Goal: Information Seeking & Learning: Learn about a topic

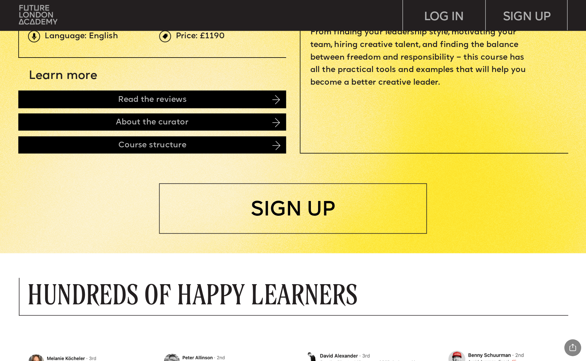
scroll to position [190, 0]
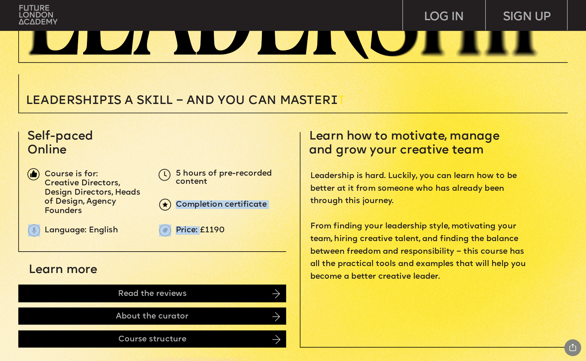
drag, startPoint x: 236, startPoint y: 235, endPoint x: 202, endPoint y: 234, distance: 34.6
drag, startPoint x: 223, startPoint y: 229, endPoint x: 201, endPoint y: 229, distance: 21.7
click at [201, 229] on p "Price: £1190" at bounding box center [313, 230] width 275 height 8
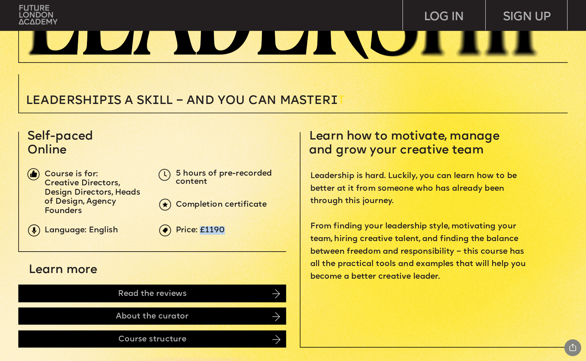
copy span "£1190"
click at [226, 171] on span "5 hours of pre-recorded content" at bounding box center [225, 177] width 98 height 17
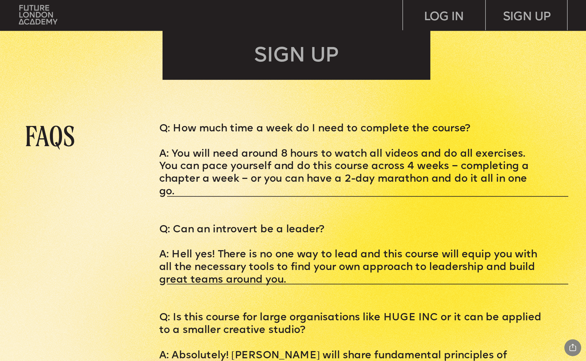
scroll to position [2455, 0]
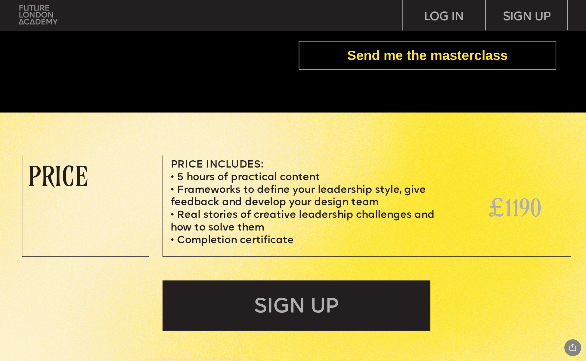
click at [34, 18] on img at bounding box center [38, 15] width 38 height 20
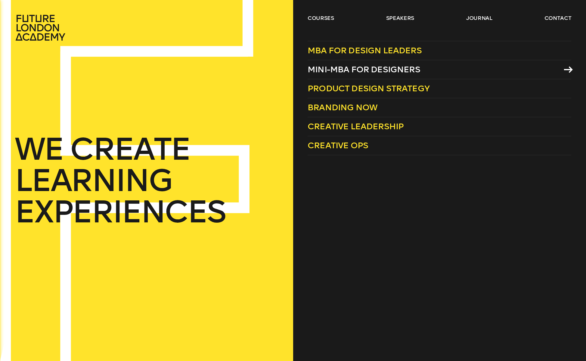
click at [370, 71] on span "Mini-MBA for Designers" at bounding box center [364, 69] width 113 height 10
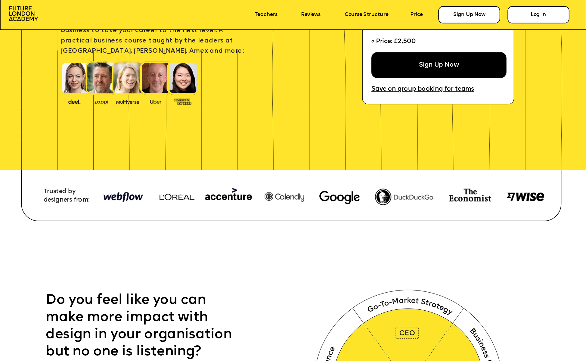
scroll to position [162, 0]
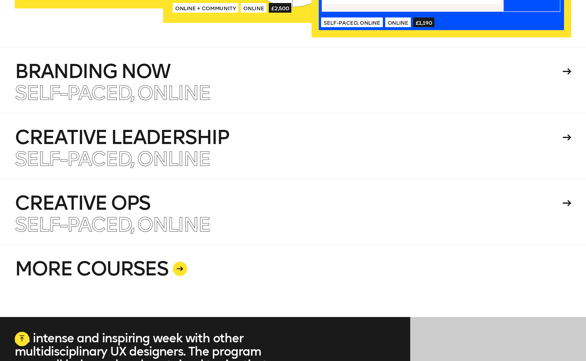
scroll to position [1517, 0]
